Goal: Task Accomplishment & Management: Use online tool/utility

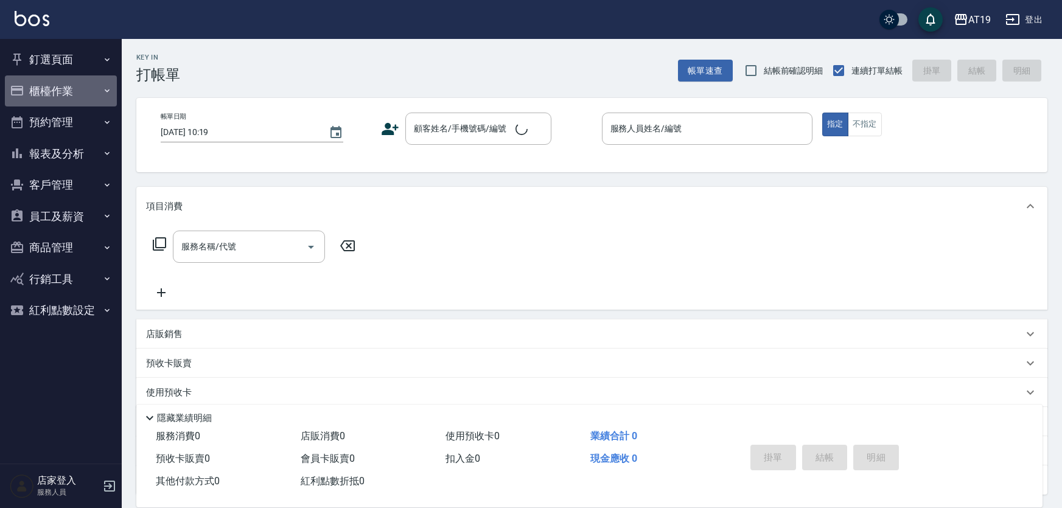
click at [65, 85] on button "櫃檯作業" at bounding box center [61, 91] width 112 height 32
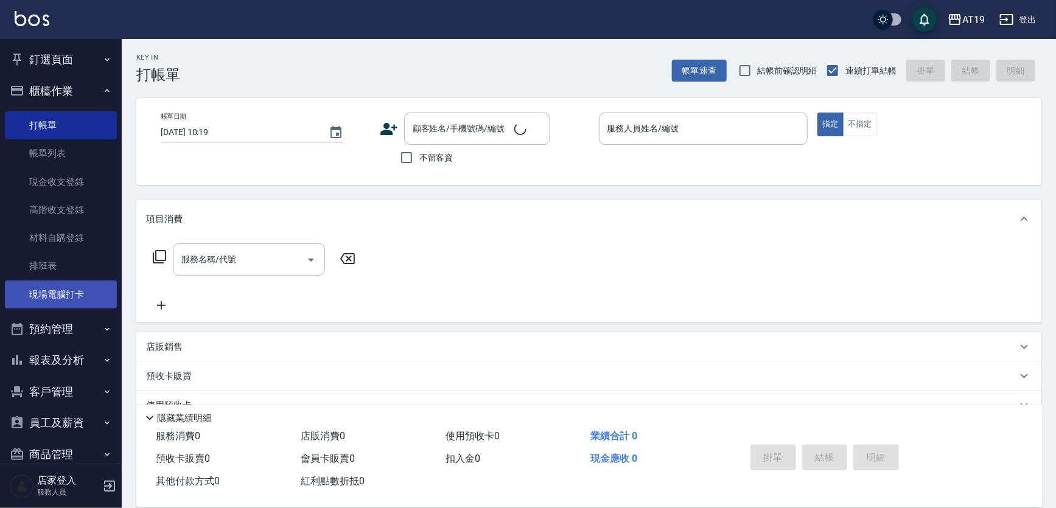
click at [82, 301] on link "現場電腦打卡" at bounding box center [61, 295] width 112 height 28
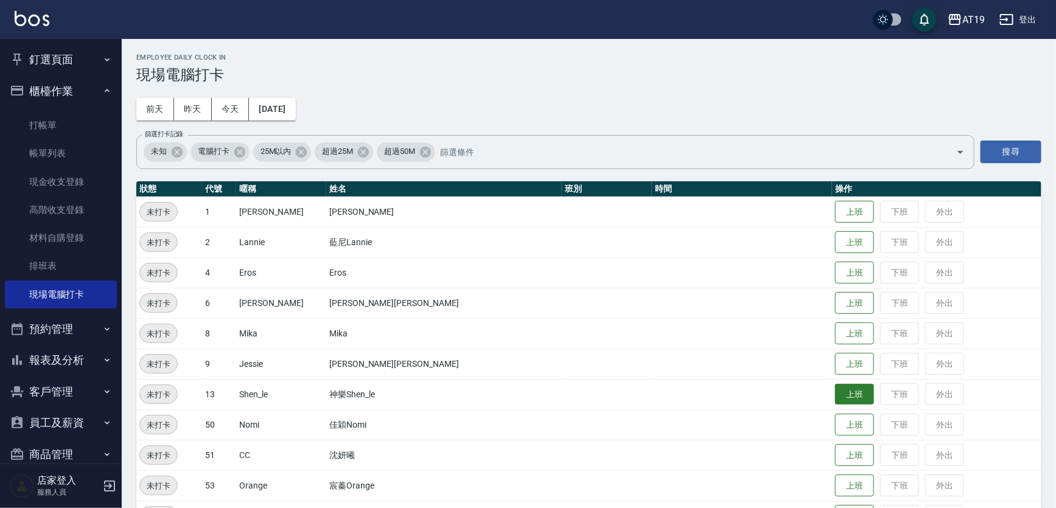
click at [835, 394] on button "上班" at bounding box center [854, 394] width 39 height 21
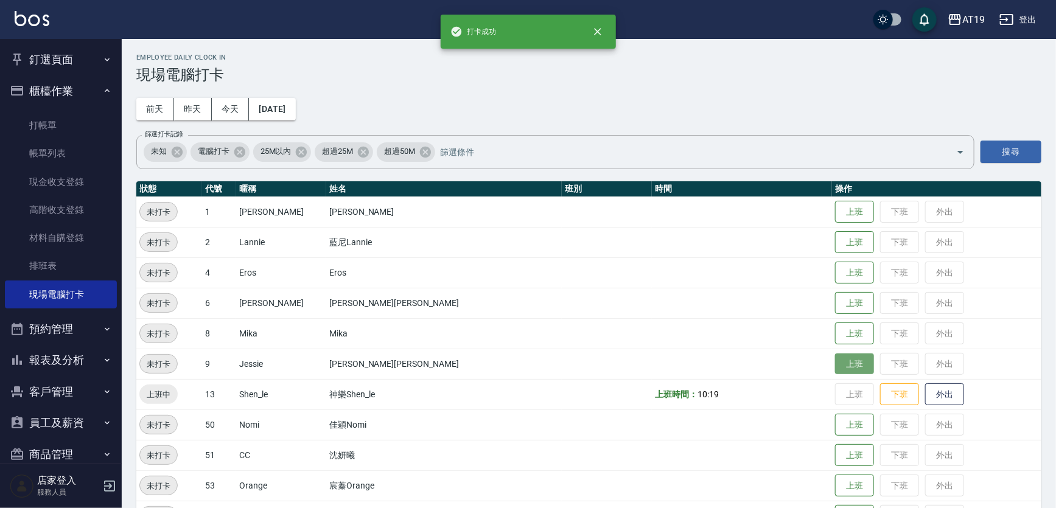
click at [835, 359] on button "上班" at bounding box center [854, 364] width 39 height 21
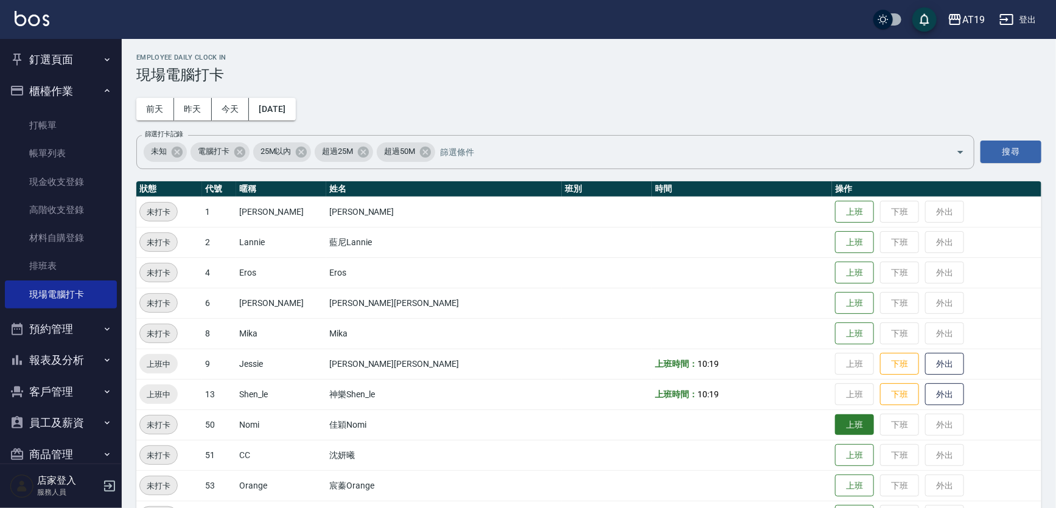
click at [835, 420] on button "上班" at bounding box center [854, 425] width 39 height 21
click at [835, 248] on button "上班" at bounding box center [854, 242] width 39 height 21
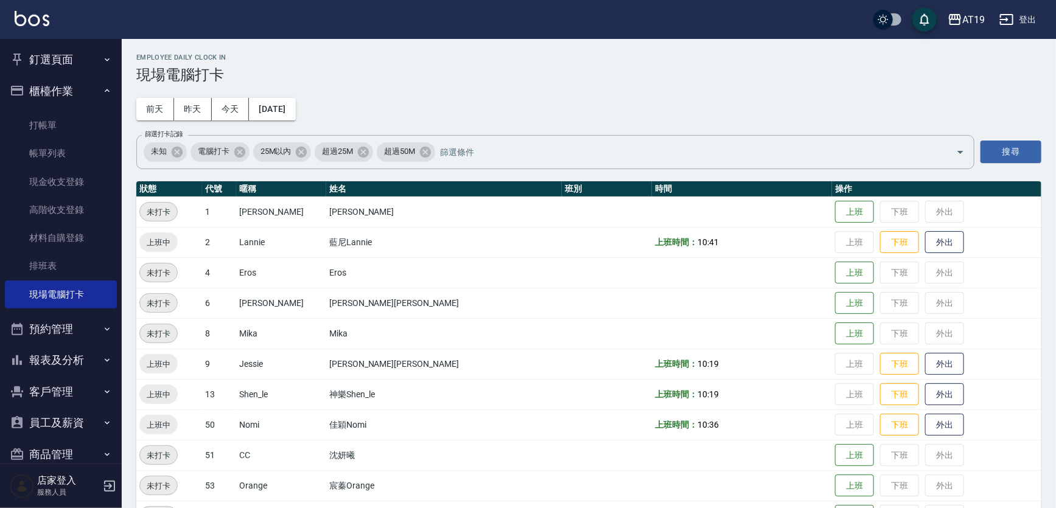
drag, startPoint x: 805, startPoint y: 215, endPoint x: 825, endPoint y: 200, distance: 24.3
click at [835, 209] on button "上班" at bounding box center [854, 212] width 39 height 23
click at [835, 213] on button "上班" at bounding box center [854, 211] width 39 height 21
